Goal: Transaction & Acquisition: Purchase product/service

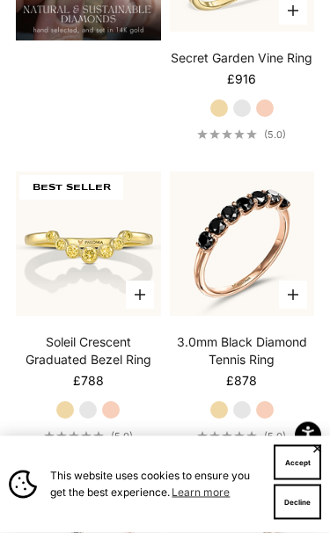
scroll to position [2023, 0]
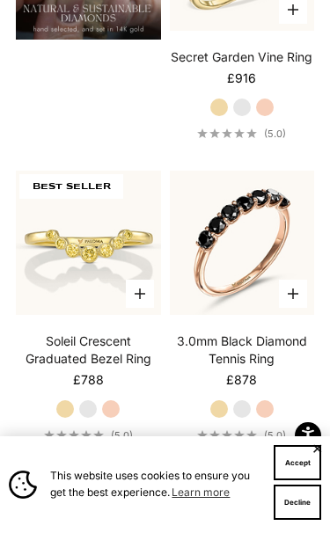
click at [303, 8] on button "Choose options" at bounding box center [293, 10] width 28 height 28
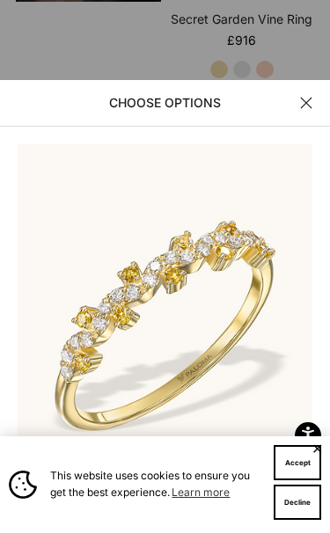
scroll to position [0, 0]
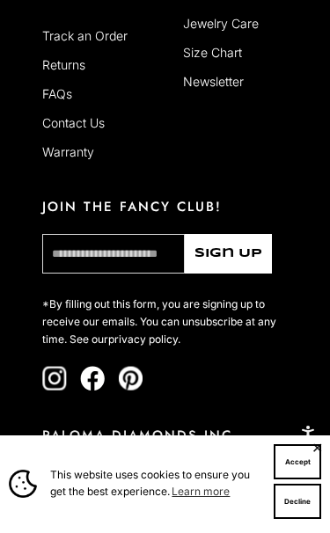
scroll to position [5069, 0]
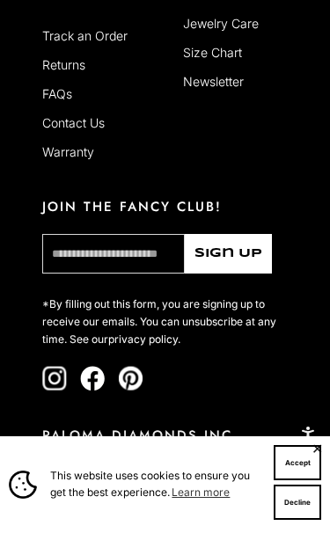
click at [4, 504] on div "Shop Rings Earrings Necklaces Bracelets Best Sellers Gift Cards Paloma High Jew…" at bounding box center [165, 158] width 330 height 1021
click at [0, 504] on div "Shop Rings Earrings Necklaces Bracelets Best Sellers Gift Cards Paloma High Jew…" at bounding box center [165, 158] width 330 height 1021
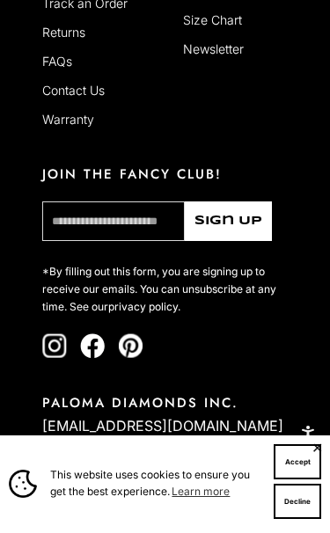
scroll to position [5101, 0]
click at [301, 480] on button "Accept" at bounding box center [296, 462] width 47 height 35
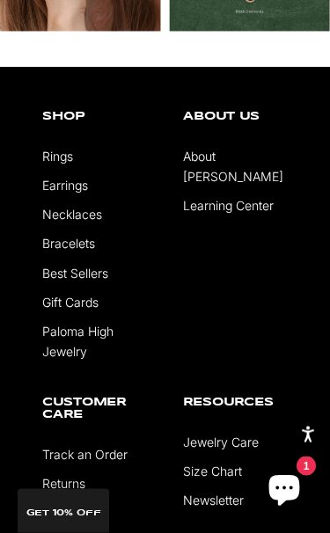
scroll to position [4563, 0]
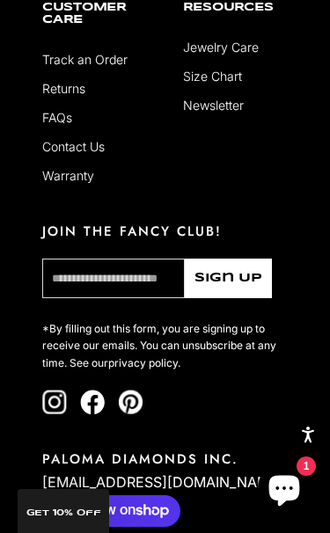
scroll to position [3552, 0]
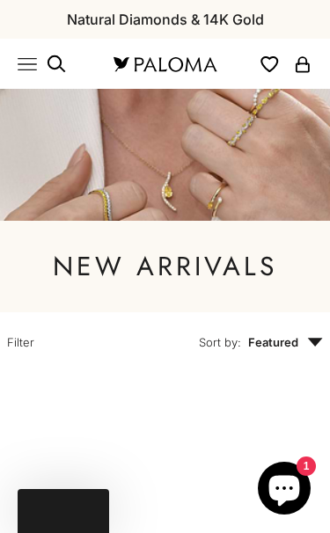
scroll to position [3552, 0]
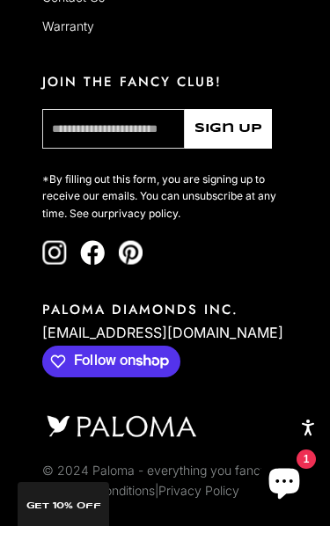
scroll to position [3711, 0]
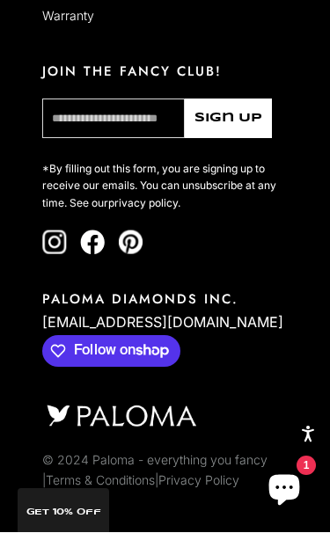
click at [281, 490] on icon "Chat window" at bounding box center [284, 490] width 31 height 31
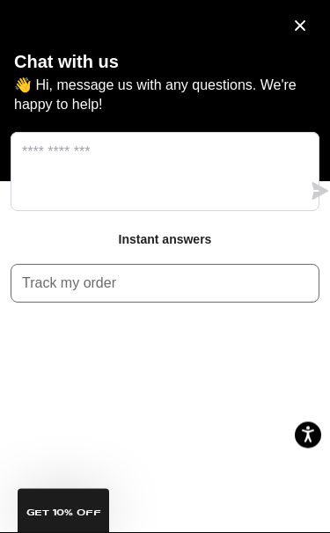
scroll to position [3574, 0]
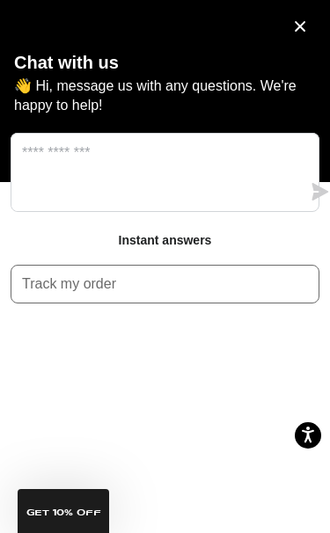
click at [299, 21] on icon "Close chat window" at bounding box center [300, 27] width 18 height 18
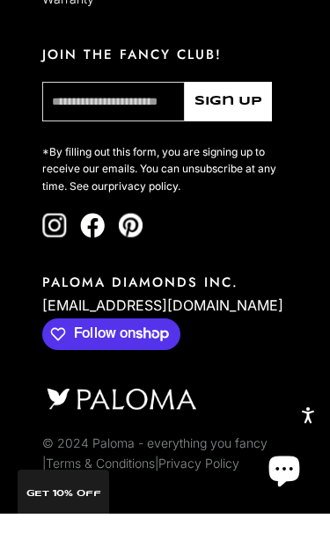
scroll to position [3711, 0]
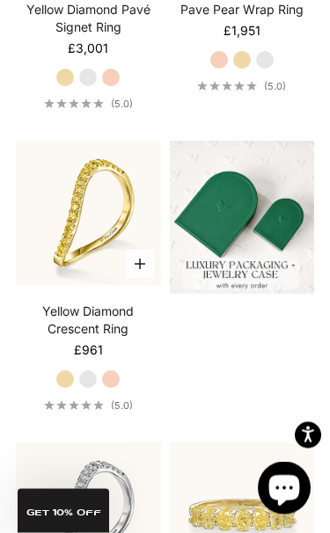
scroll to position [544, 0]
click at [75, 379] on label "Yellow Gold" at bounding box center [64, 378] width 19 height 19
click at [89, 379] on label "White Gold" at bounding box center [87, 378] width 19 height 19
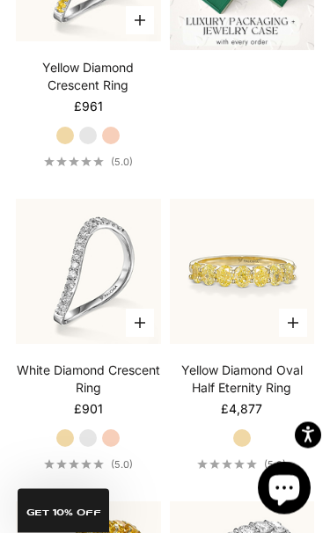
scroll to position [790, 0]
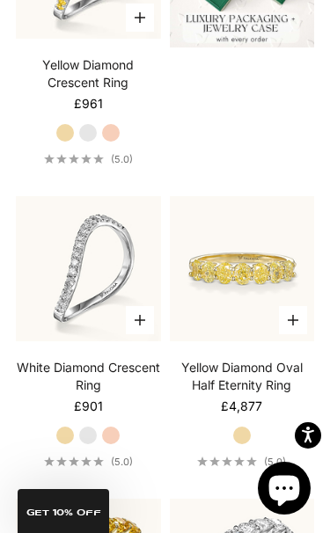
click at [91, 382] on link "White Diamond Crescent Ring" at bounding box center [88, 376] width 144 height 35
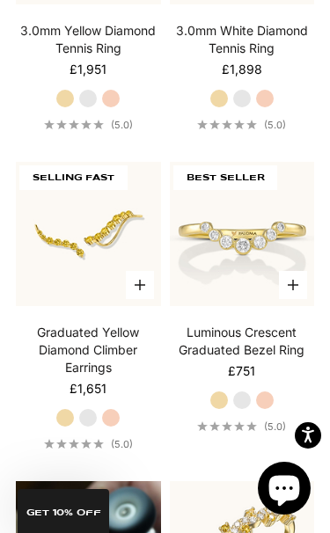
scroll to position [1429, 0]
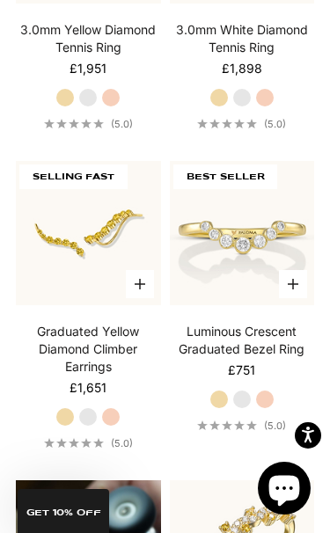
click at [243, 396] on label "White Gold" at bounding box center [241, 398] width 19 height 19
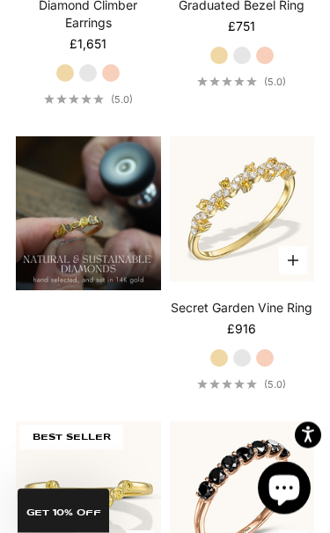
scroll to position [1773, 0]
click at [240, 359] on label "White Gold" at bounding box center [241, 357] width 19 height 19
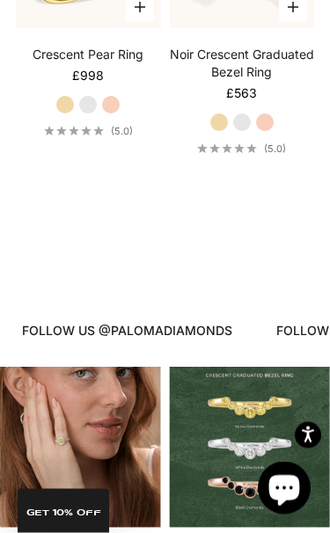
scroll to position [4155, 0]
click at [290, 9] on icon "button" at bounding box center [292, 7] width 11 height 11
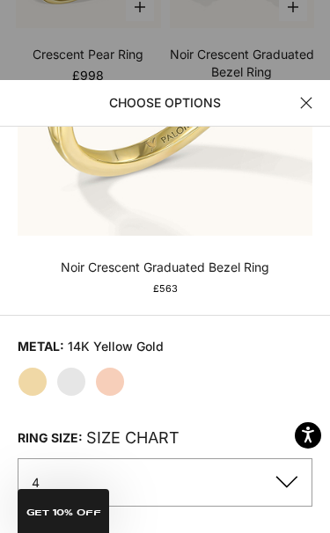
scroll to position [271, 0]
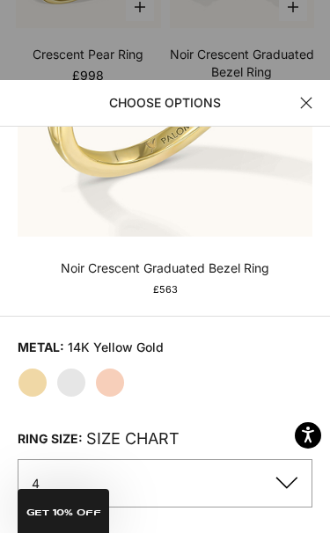
click at [282, 493] on button "4" at bounding box center [165, 483] width 294 height 48
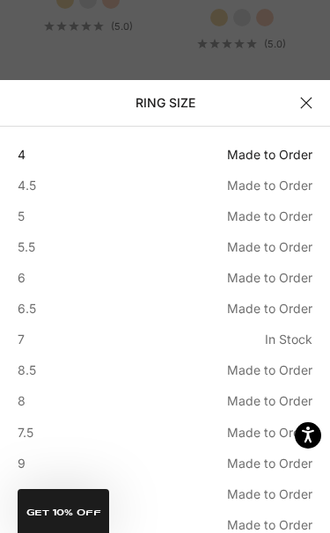
scroll to position [4261, 0]
click at [158, 127] on header "Ring size" at bounding box center [165, 103] width 330 height 47
click at [77, 23] on div at bounding box center [165, 266] width 330 height 533
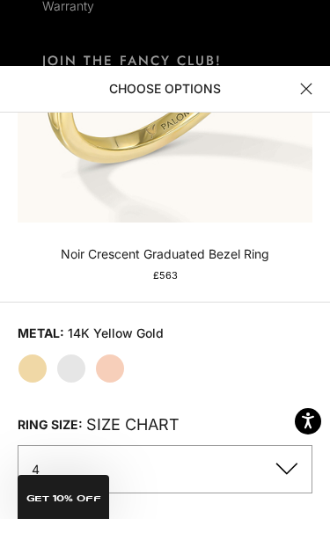
scroll to position [5204, 0]
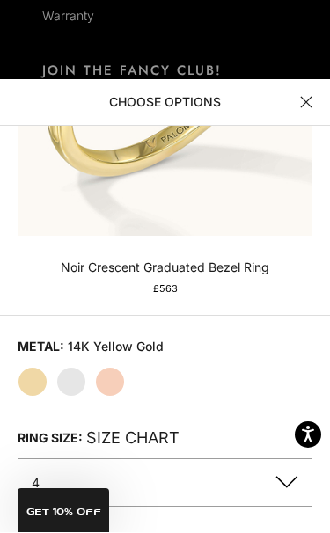
click at [25, 299] on div "Close Save Go to item 1 Go to item 2 Go to item 3 Go to item 4 Go to item 5 Go …" at bounding box center [165, 238] width 330 height 731
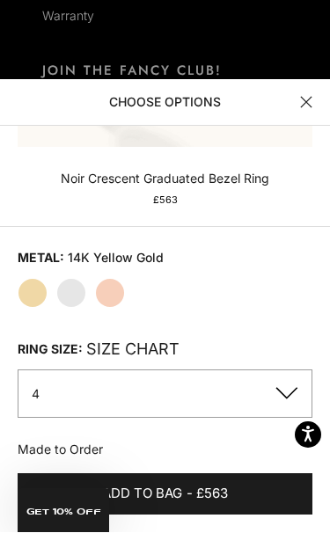
scroll to position [359, 0]
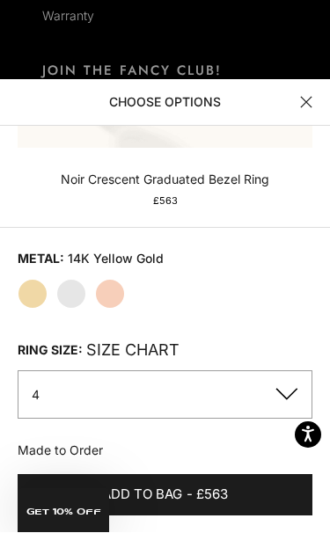
click at [283, 390] on button "4" at bounding box center [165, 395] width 294 height 48
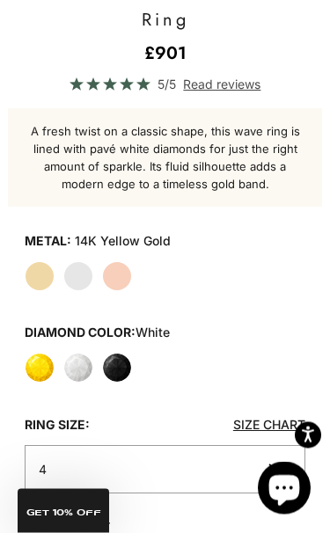
scroll to position [552, 0]
click at [83, 367] on label "White" at bounding box center [78, 367] width 30 height 30
click at [85, 273] on label "White Gold" at bounding box center [78, 276] width 30 height 30
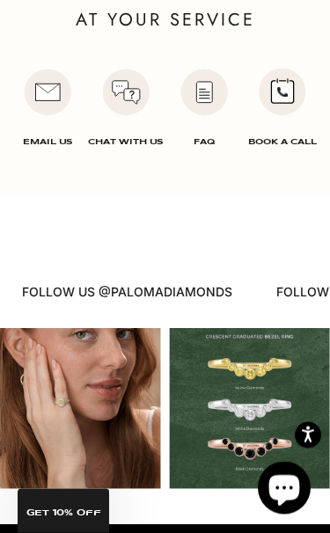
scroll to position [2827, 0]
click at [265, 328] on div "Instagram post opens in a popup" at bounding box center [249, 408] width 161 height 161
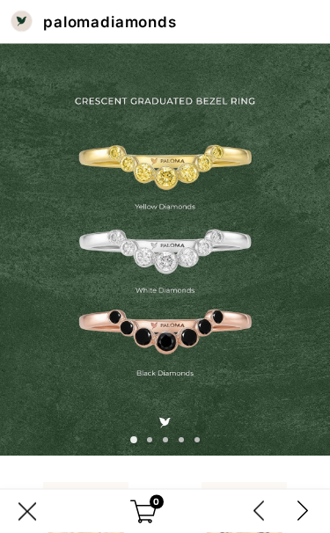
scroll to position [2866, 0]
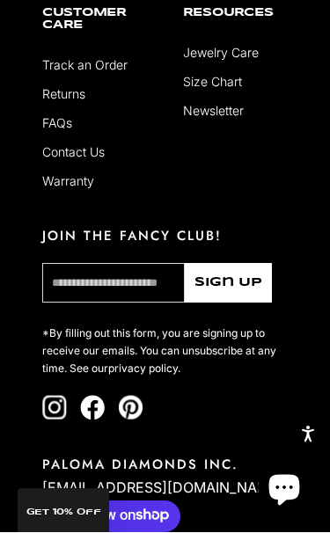
scroll to position [3478, 0]
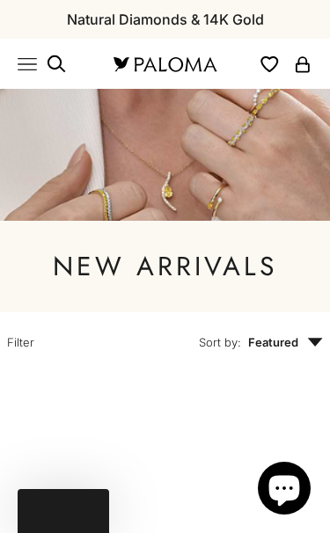
scroll to position [3712, 0]
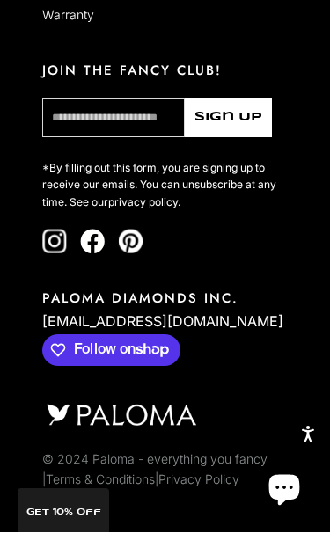
click at [300, 501] on icon "Chat window" at bounding box center [283, 487] width 51 height 51
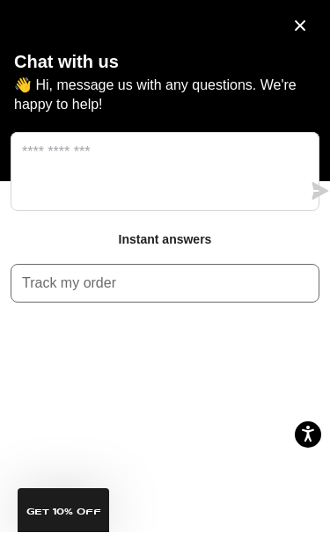
click at [290, 17] on div at bounding box center [165, 17] width 330 height 35
click at [305, 36] on div "Chat with us 👋 Hi, message us with any questions. We're happy to help!" at bounding box center [165, 108] width 330 height 147
